Goal: Navigation & Orientation: Find specific page/section

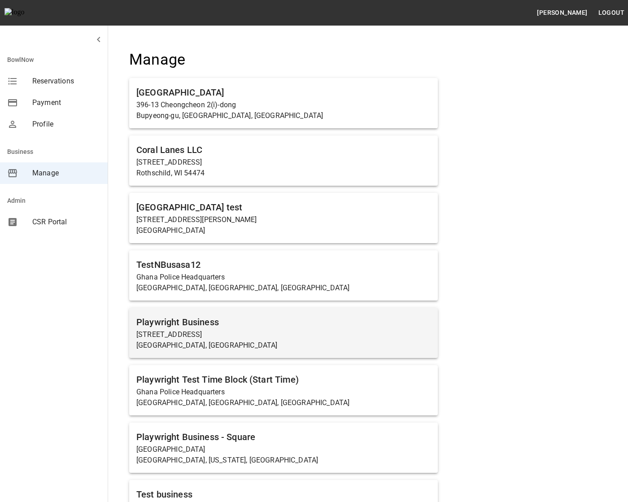
click at [250, 337] on p "23456 Hawthorne Boulevard" at bounding box center [283, 334] width 294 height 11
click at [276, 339] on p "23456 Hawthorne Boulevard" at bounding box center [283, 334] width 294 height 11
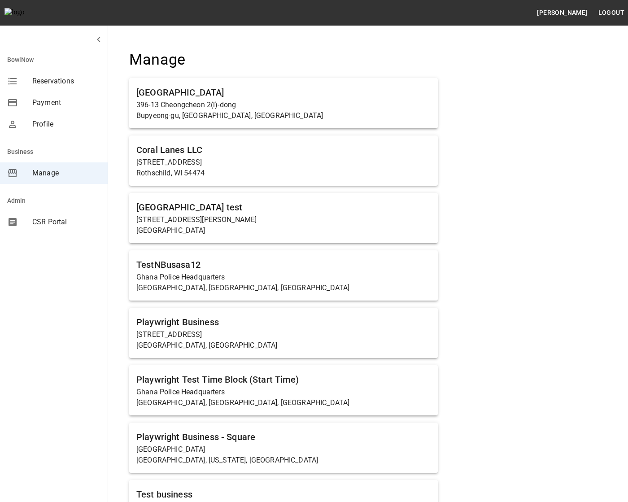
click at [357, 307] on ul "효성볼링센터 396-13 Cheongcheon 2(i)-dong Bupyeong-gu, Incheon, South Korea Coral Lan…" at bounding box center [283, 307] width 309 height 466
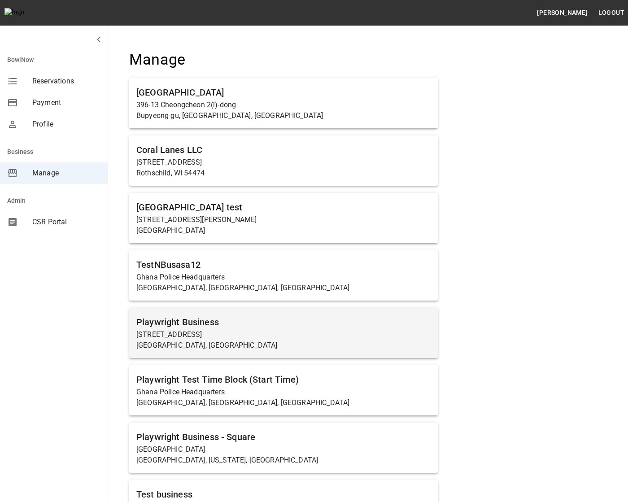
click at [386, 336] on p "[STREET_ADDRESS]" at bounding box center [283, 334] width 294 height 11
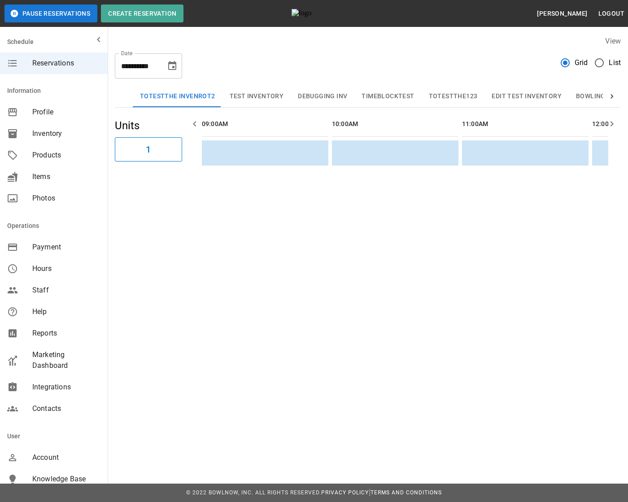
scroll to position [0, 1493]
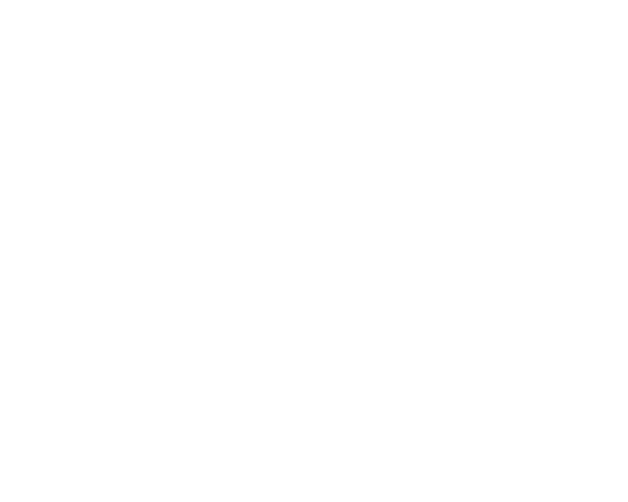
click at [382, 0] on html at bounding box center [314, 0] width 628 height 0
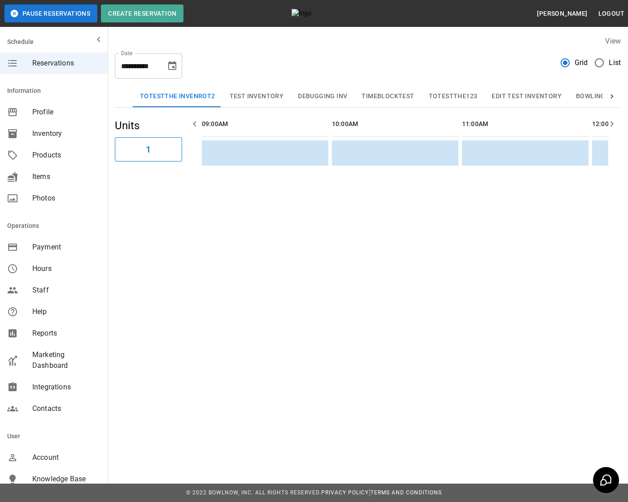
scroll to position [0, 1493]
click at [47, 116] on span "Profile" at bounding box center [66, 112] width 68 height 11
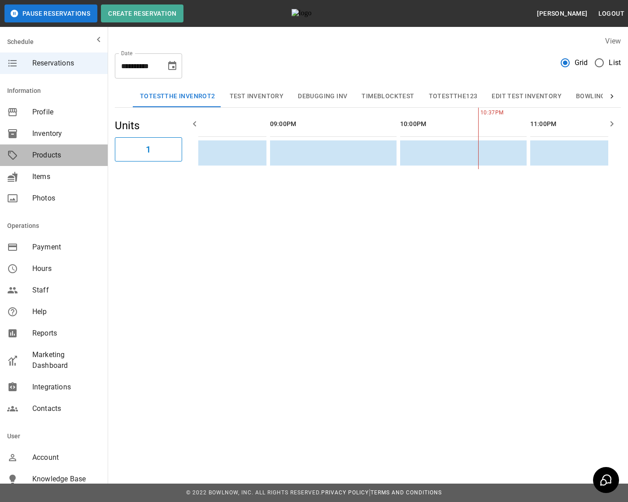
click at [57, 161] on div "Products" at bounding box center [54, 155] width 108 height 22
click at [58, 145] on div "Products" at bounding box center [54, 155] width 108 height 22
click at [56, 156] on span "Products" at bounding box center [66, 155] width 68 height 11
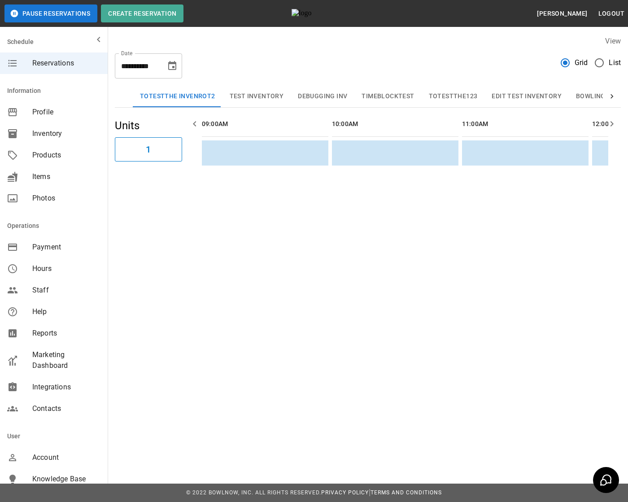
scroll to position [0, 1493]
click at [66, 159] on span "Products" at bounding box center [66, 155] width 68 height 11
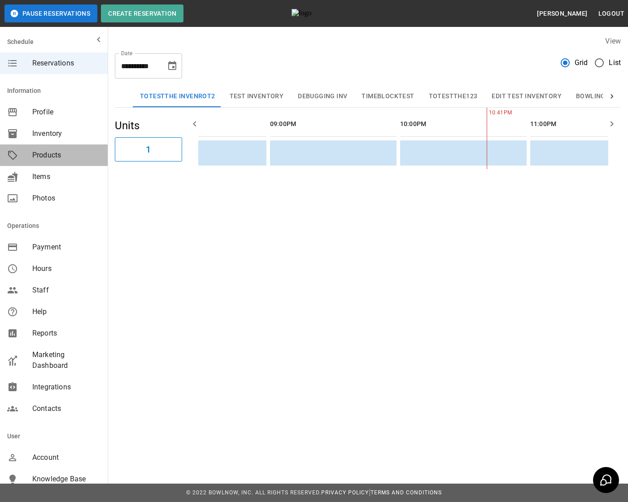
click at [68, 159] on span "Products" at bounding box center [66, 155] width 68 height 11
click at [58, 181] on span "Items" at bounding box center [66, 176] width 68 height 11
click at [61, 155] on span "Products" at bounding box center [66, 155] width 68 height 11
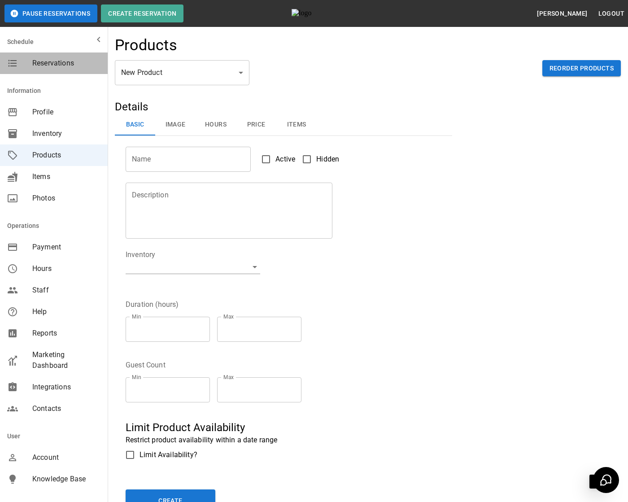
click at [41, 61] on span "Reservations" at bounding box center [66, 63] width 68 height 11
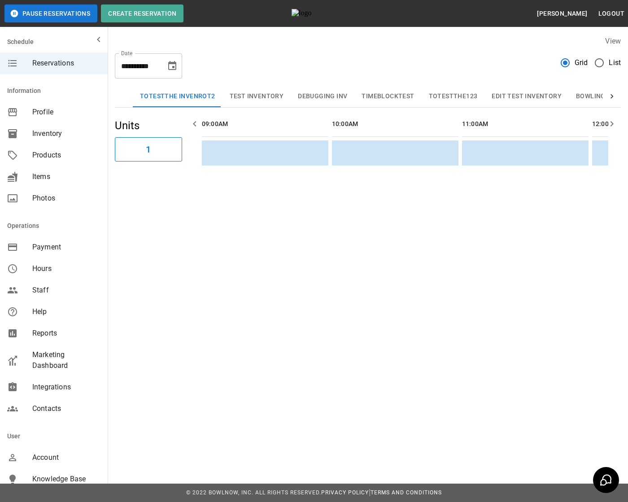
scroll to position [0, 1493]
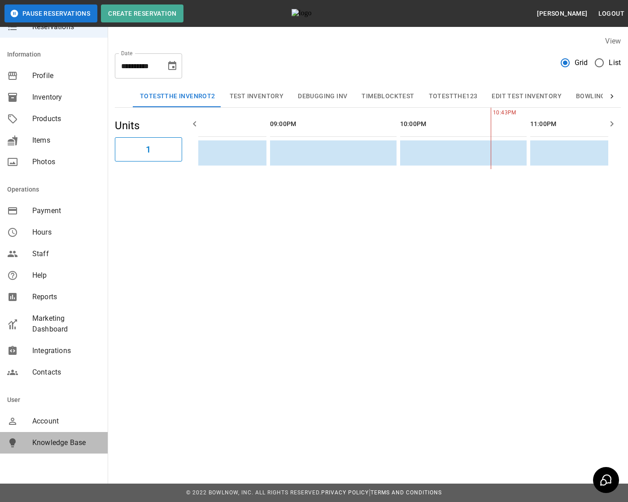
click at [50, 436] on div "Knowledge Base" at bounding box center [54, 443] width 108 height 22
click at [53, 122] on span "Products" at bounding box center [66, 118] width 68 height 11
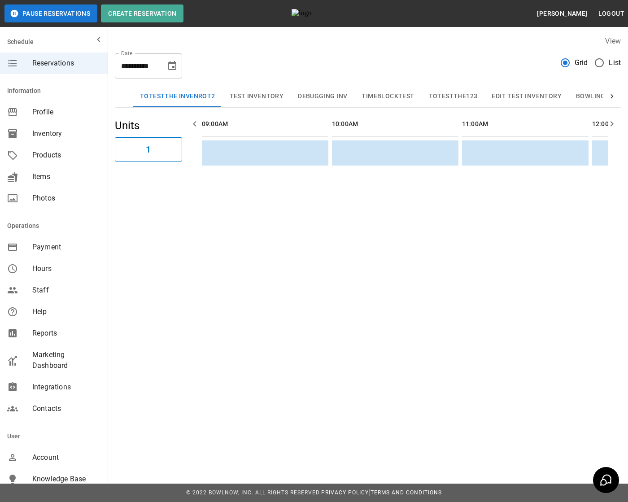
scroll to position [0, 1467]
click at [41, 285] on span "Staff" at bounding box center [66, 290] width 68 height 11
click at [43, 317] on span "Help" at bounding box center [66, 311] width 68 height 11
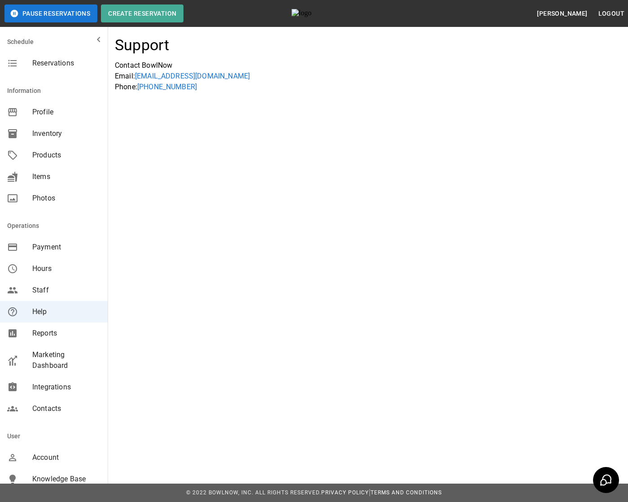
click at [55, 114] on span "Profile" at bounding box center [66, 112] width 68 height 11
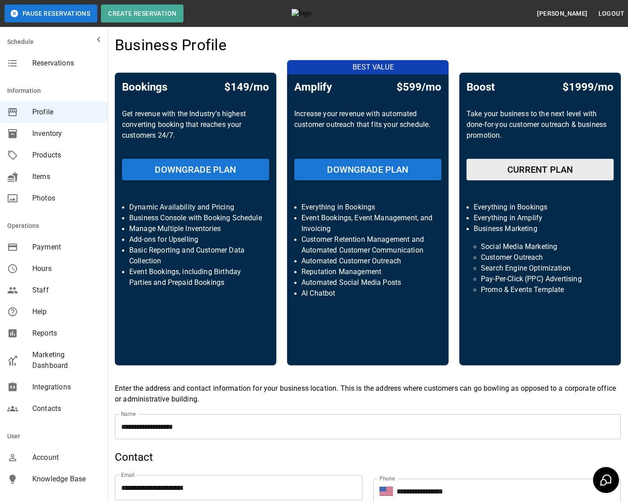
click at [63, 475] on span "Knowledge Base" at bounding box center [66, 479] width 68 height 11
